Goal: Information Seeking & Learning: Understand process/instructions

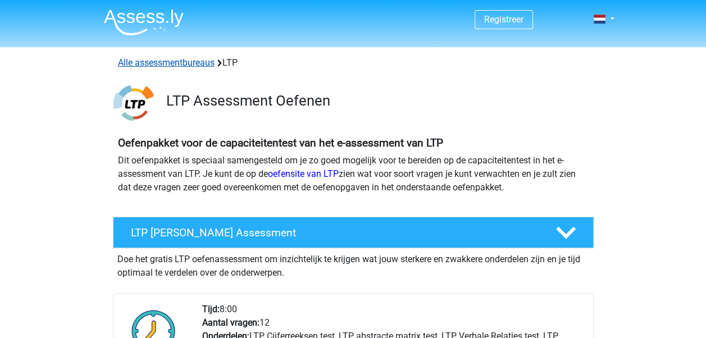
click at [135, 63] on link "Alle assessmentbureaus" at bounding box center [166, 62] width 97 height 11
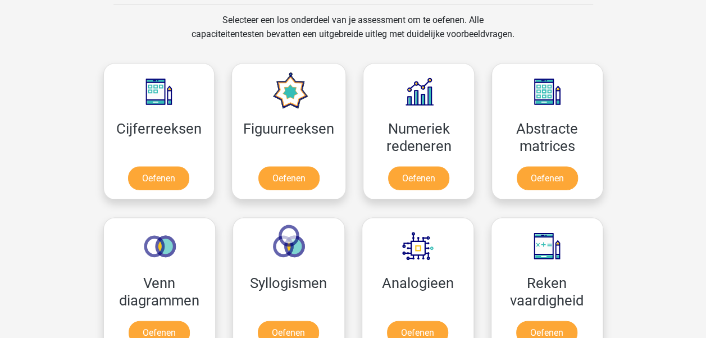
scroll to position [1046, 0]
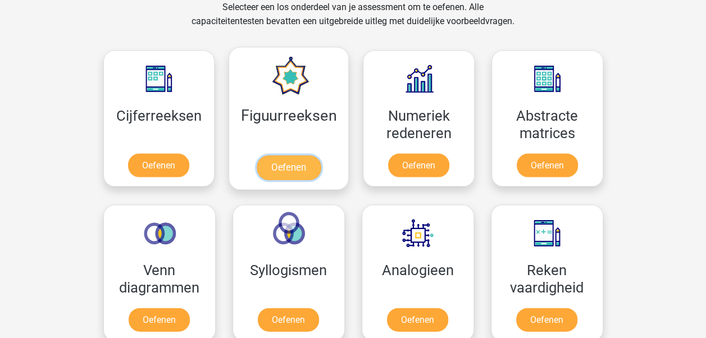
click at [273, 158] on link "Oefenen" at bounding box center [289, 167] width 64 height 25
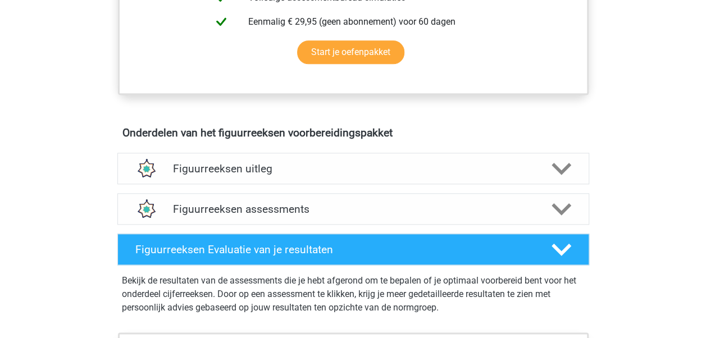
scroll to position [585, 0]
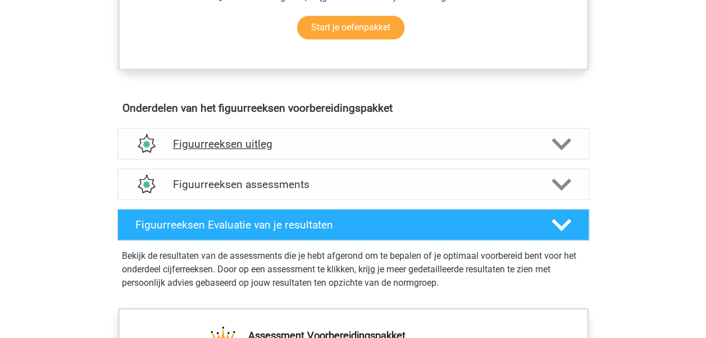
click at [379, 131] on div "Figuurreeksen uitleg" at bounding box center [353, 143] width 472 height 31
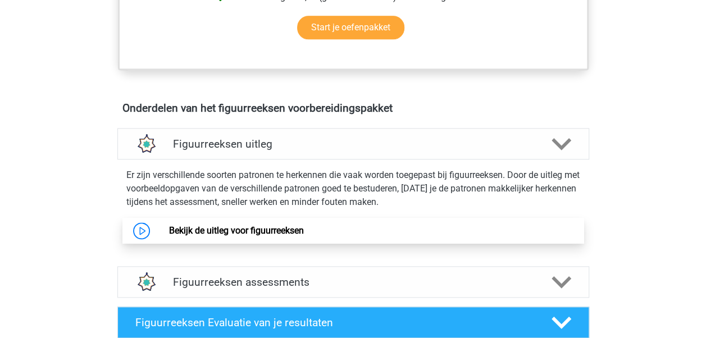
click at [260, 225] on link "Bekijk de uitleg voor figuurreeksen" at bounding box center [236, 230] width 135 height 11
